Goal: Transaction & Acquisition: Purchase product/service

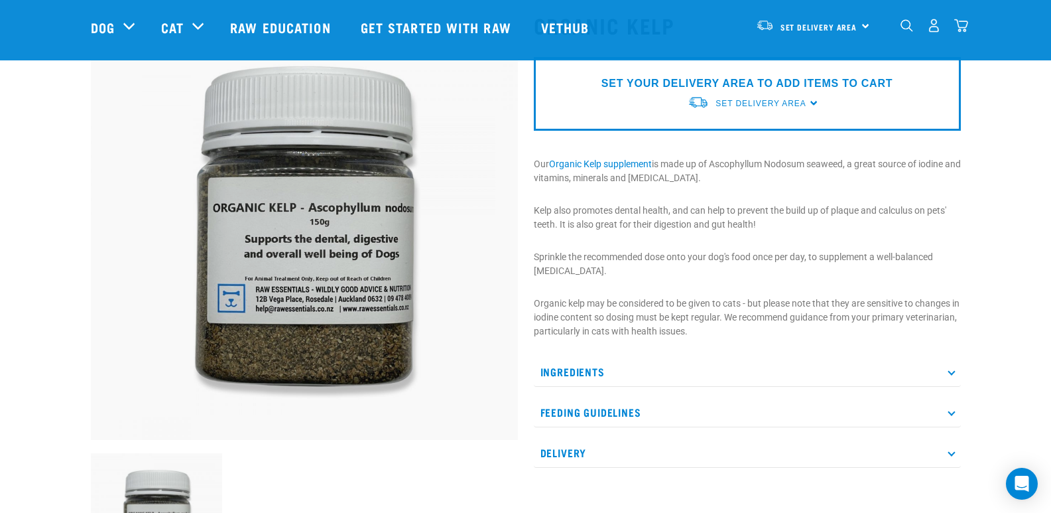
scroll to position [86, 0]
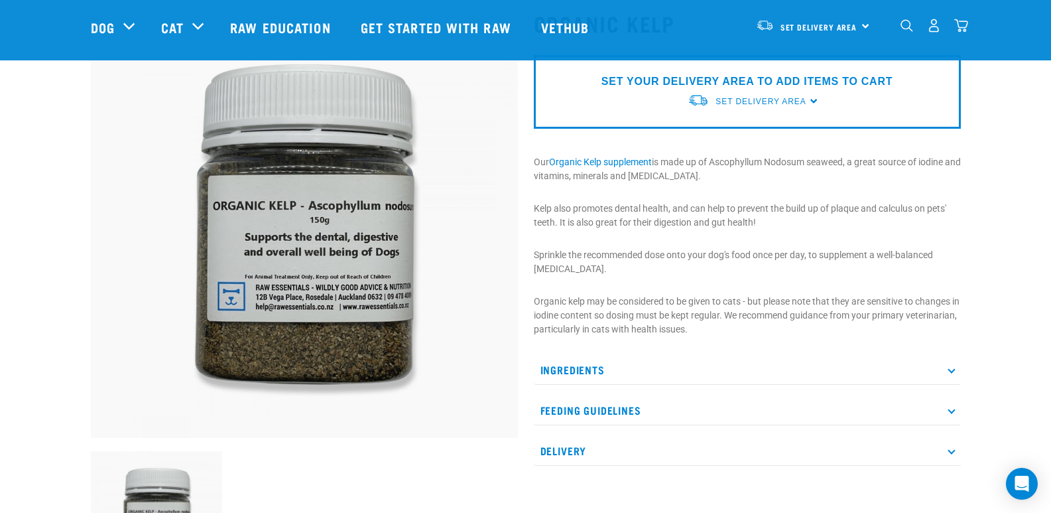
click at [590, 377] on p "Ingredients" at bounding box center [747, 370] width 427 height 30
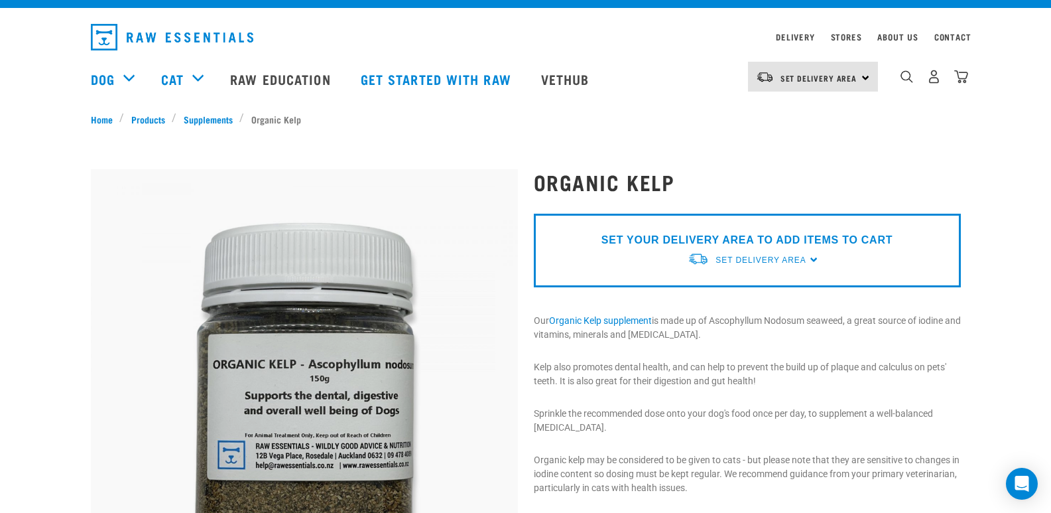
scroll to position [0, 0]
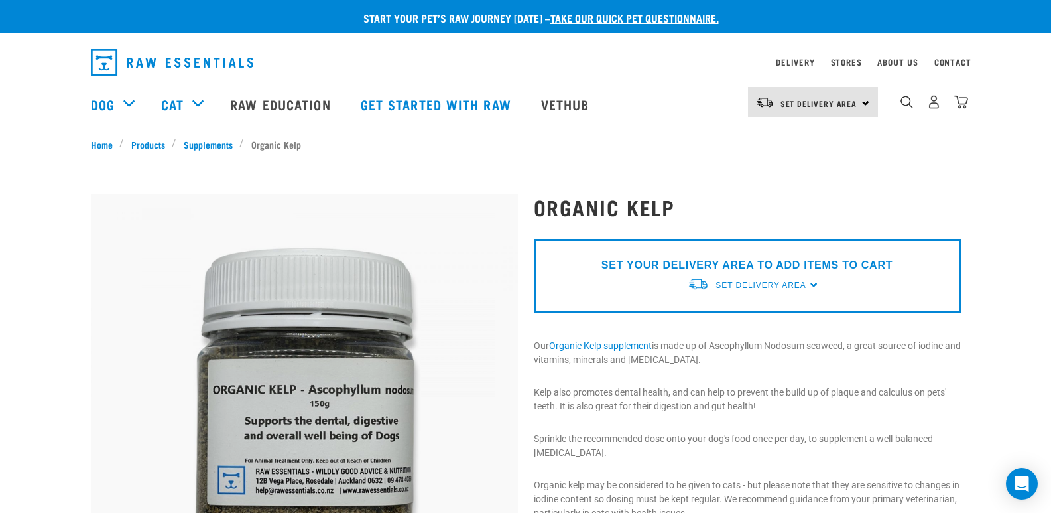
click at [817, 282] on div "SET YOUR DELIVERY AREA TO ADD ITEMS TO CART Set Delivery Area North Island Sout…" at bounding box center [747, 276] width 427 height 74
click at [813, 284] on div "SET YOUR DELIVERY AREA TO ADD ITEMS TO CART Set Delivery Area North Island Sout…" at bounding box center [747, 276] width 427 height 74
click at [778, 281] on span "Set Delivery Area" at bounding box center [760, 284] width 90 height 9
click at [754, 309] on link "[GEOGRAPHIC_DATA]" at bounding box center [754, 316] width 132 height 22
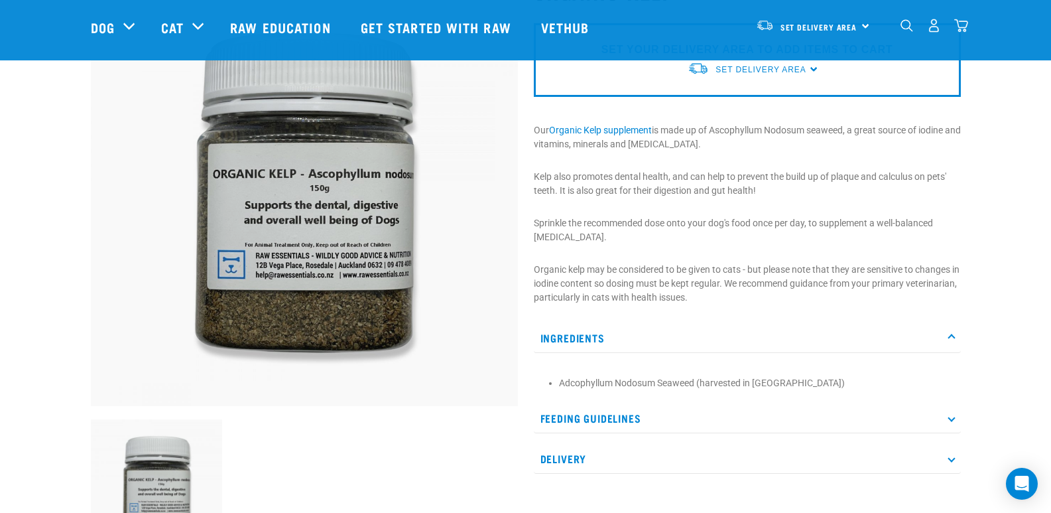
scroll to position [151, 0]
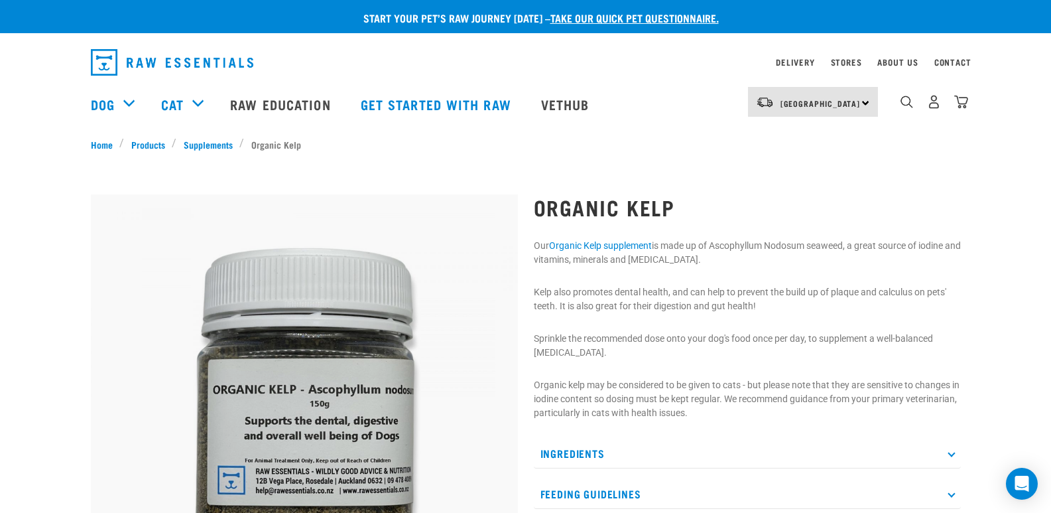
scroll to position [575, 0]
